Goal: Obtain resource: Download file/media

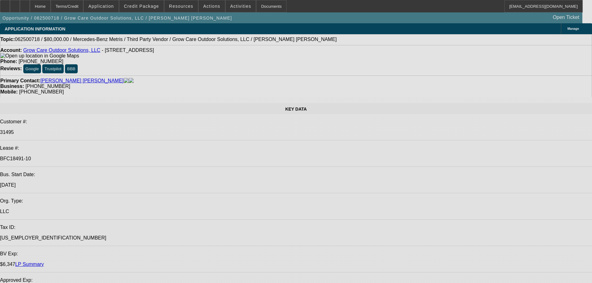
select select "0"
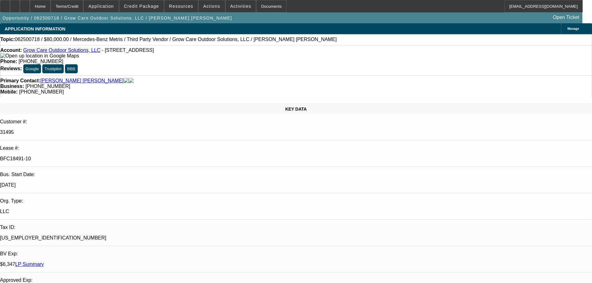
select select "0"
select select "6"
select select "0"
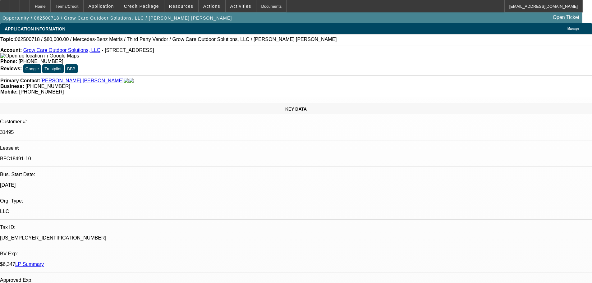
select select "0"
select select "6"
select select "0"
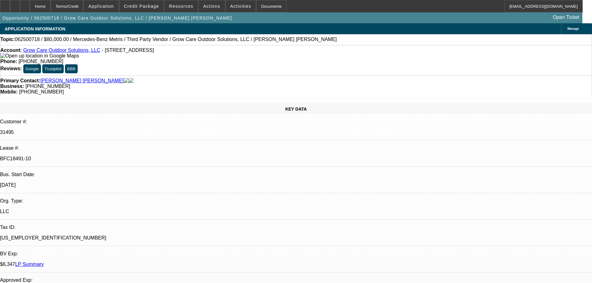
select select "6"
select select "0"
select select "6"
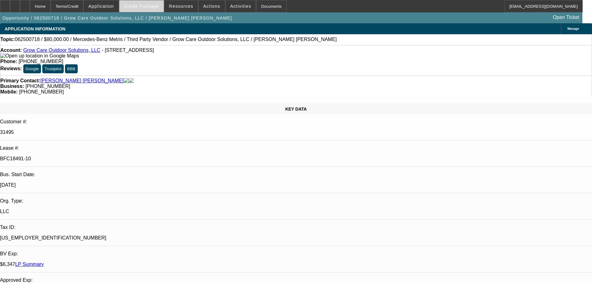
click at [141, 9] on span at bounding box center [141, 6] width 44 height 15
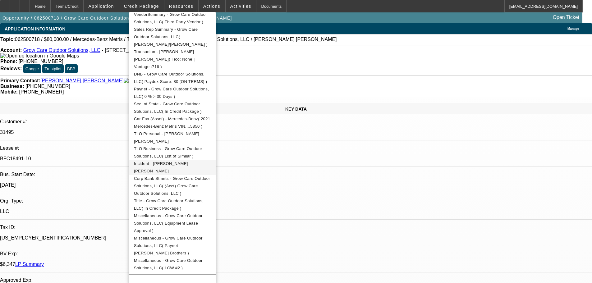
scroll to position [155, 0]
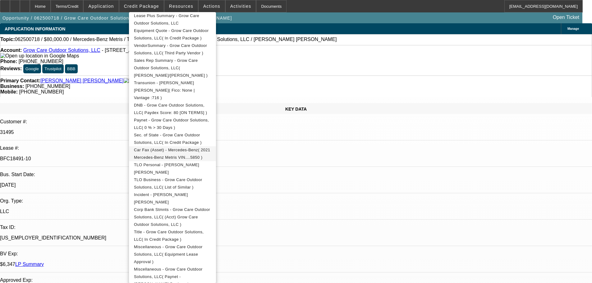
click at [187, 146] on span "Car Fax (Asset) - Mercedes-Benz( 2021 Mercedes-Benz Metris VIN....5850 )" at bounding box center [172, 153] width 77 height 15
